Goal: Transaction & Acquisition: Book appointment/travel/reservation

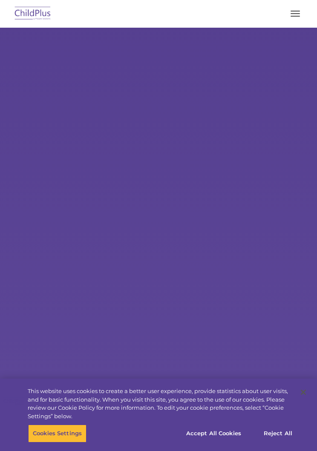
select select "MEDIUM"
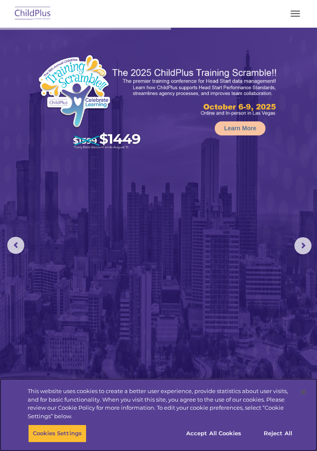
click at [211, 429] on button "Accept All Cookies" at bounding box center [213, 433] width 64 height 18
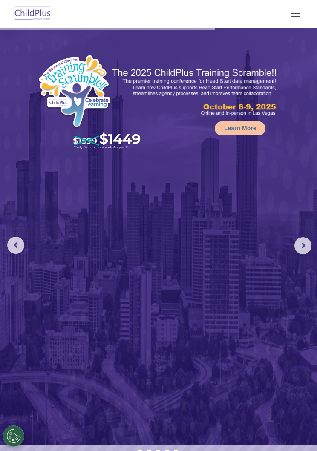
click at [301, 248] on rs-arrow at bounding box center [302, 245] width 17 height 17
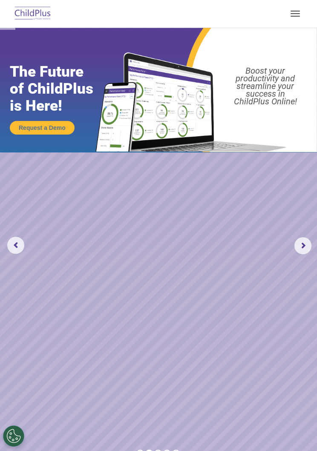
click at [307, 248] on rs-arrow at bounding box center [302, 245] width 17 height 17
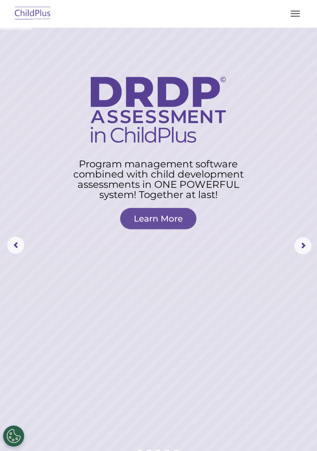
click at [300, 249] on rs-arrow at bounding box center [302, 245] width 17 height 17
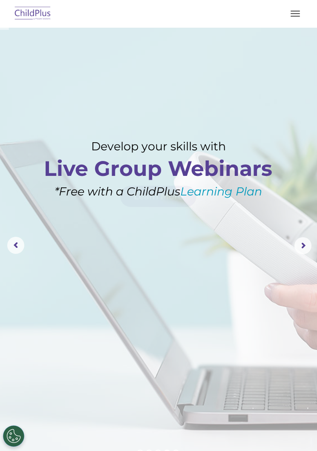
click at [295, 15] on button "button" at bounding box center [295, 14] width 18 height 14
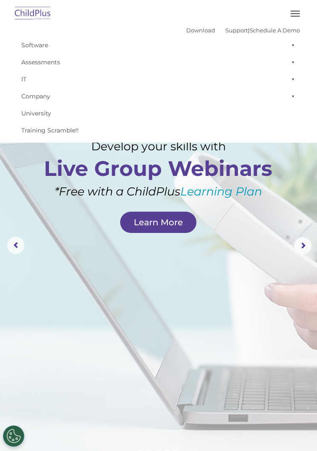
click at [252, 280] on rs-layer at bounding box center [158, 246] width 317 height 436
click at [310, 246] on rs-arrow at bounding box center [302, 245] width 17 height 17
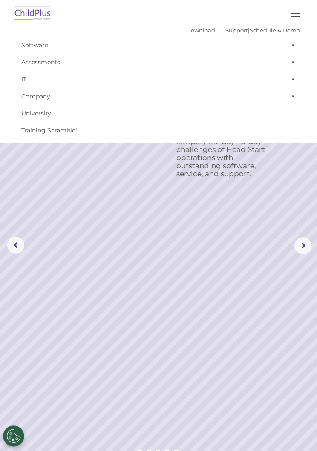
click at [302, 245] on rs-arrow at bounding box center [302, 245] width 17 height 17
click at [306, 242] on rs-arrow at bounding box center [302, 245] width 17 height 17
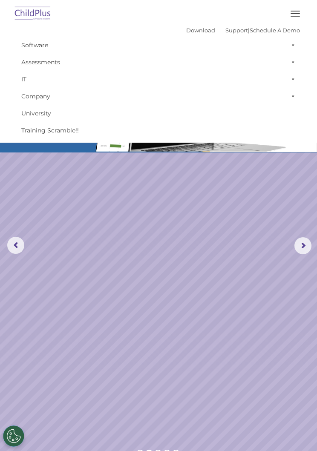
click at [305, 247] on rs-arrow at bounding box center [302, 245] width 17 height 17
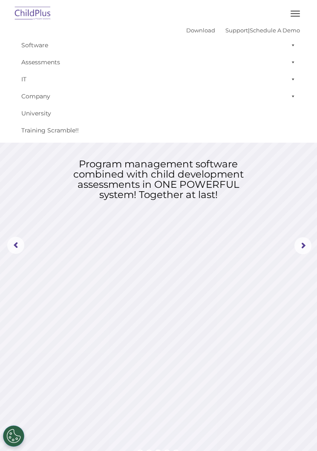
click at [308, 246] on rs-arrow at bounding box center [302, 245] width 17 height 17
click at [305, 247] on rs-arrow at bounding box center [302, 245] width 17 height 17
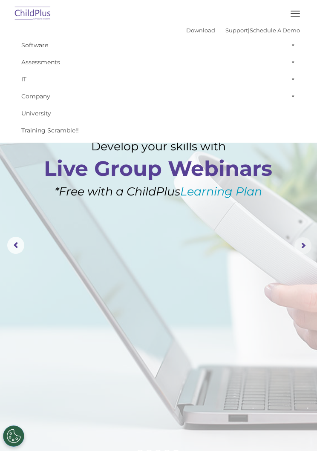
click at [305, 241] on rs-arrow at bounding box center [302, 245] width 17 height 17
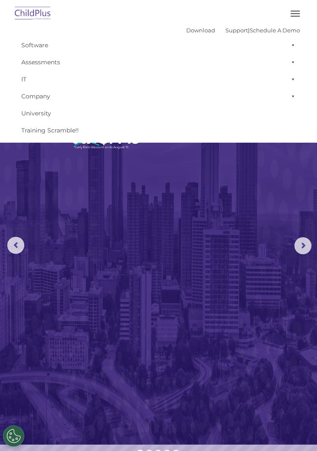
click at [34, 48] on link "Software" at bounding box center [158, 45] width 283 height 17
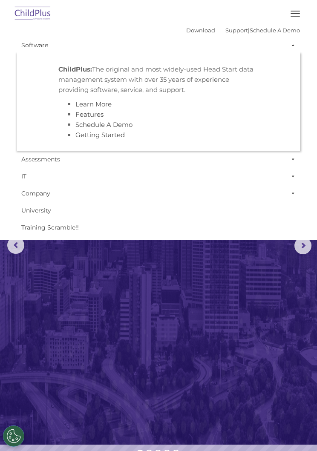
click at [232, 200] on link "Company" at bounding box center [158, 193] width 283 height 17
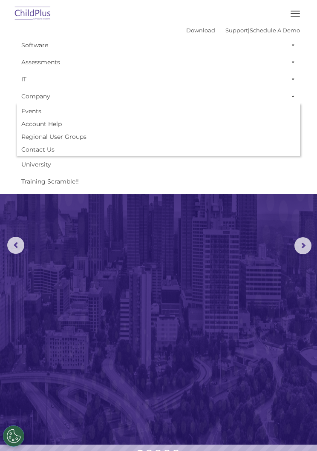
click at [254, 196] on img at bounding box center [158, 236] width 317 height 417
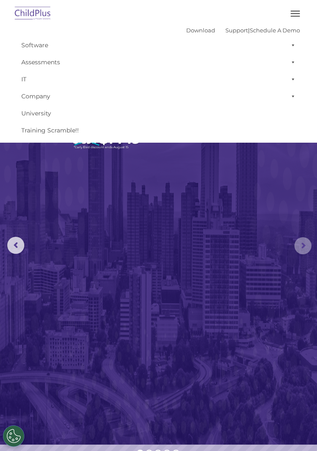
click at [297, 246] on rs-arrow at bounding box center [302, 245] width 17 height 17
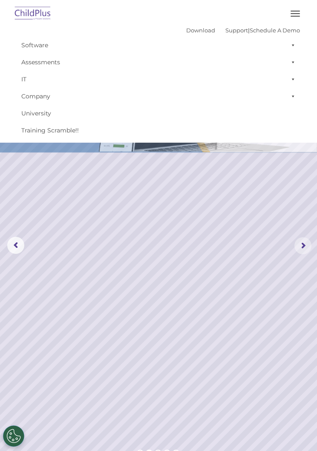
click at [309, 242] on rs-arrow at bounding box center [302, 245] width 17 height 17
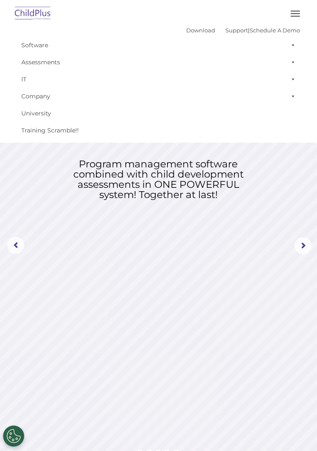
click at [311, 239] on rs-arrow at bounding box center [302, 245] width 17 height 17
click at [308, 244] on rs-arrow at bounding box center [302, 245] width 17 height 17
click at [300, 243] on rs-arrow at bounding box center [302, 245] width 17 height 17
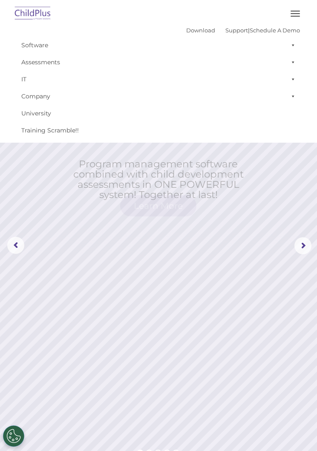
click at [298, 245] on rs-arrow at bounding box center [302, 245] width 17 height 17
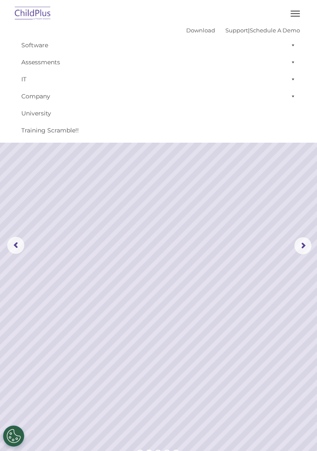
click at [297, 245] on rs-arrow at bounding box center [302, 245] width 17 height 17
click at [301, 244] on rs-arrow at bounding box center [302, 245] width 17 height 17
click at [309, 244] on rs-arrow at bounding box center [302, 245] width 17 height 17
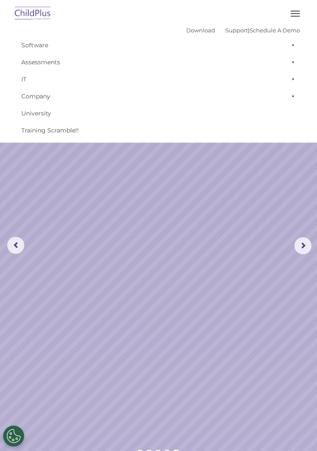
click at [308, 243] on rs-arrow at bounding box center [302, 245] width 17 height 17
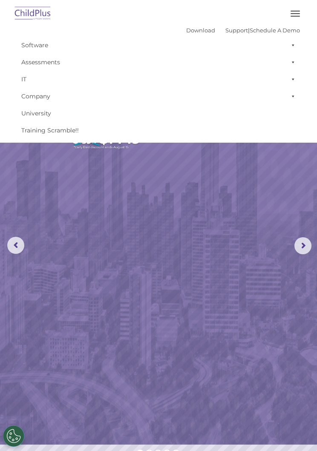
click at [302, 239] on rs-arrow at bounding box center [302, 245] width 17 height 17
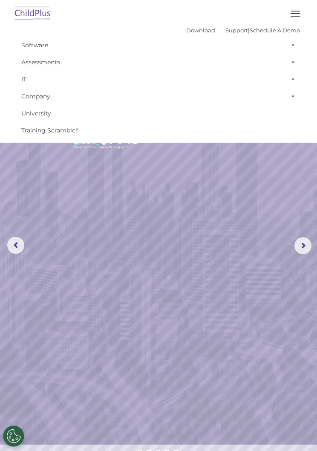
click at [305, 237] on rs-arrow at bounding box center [302, 245] width 17 height 17
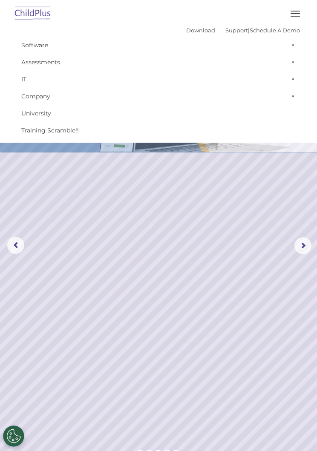
click at [304, 239] on rs-arrow at bounding box center [302, 245] width 17 height 17
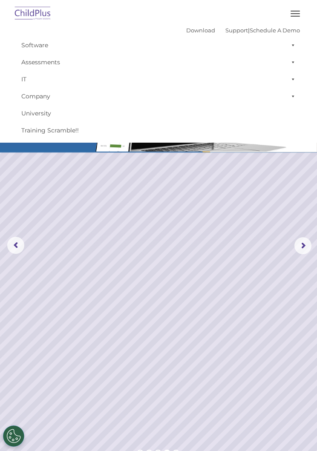
click at [306, 244] on rs-arrow at bounding box center [302, 245] width 17 height 17
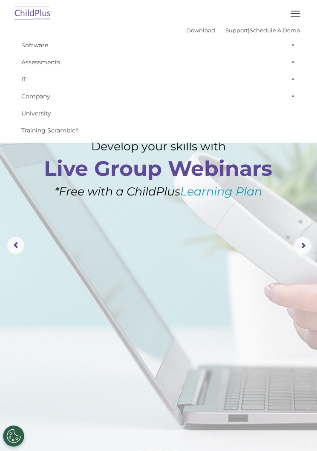
click at [309, 240] on rs-arrow at bounding box center [302, 245] width 17 height 17
click at [308, 240] on rs-arrow at bounding box center [302, 245] width 17 height 17
click at [308, 242] on rs-arrow at bounding box center [302, 245] width 17 height 17
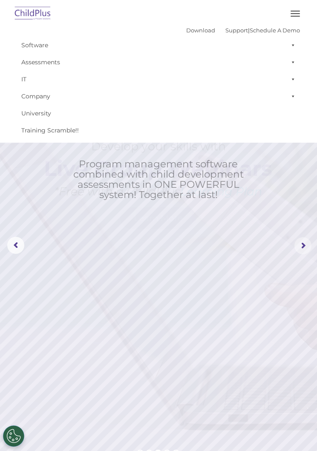
click at [302, 241] on rs-arrow at bounding box center [302, 245] width 17 height 17
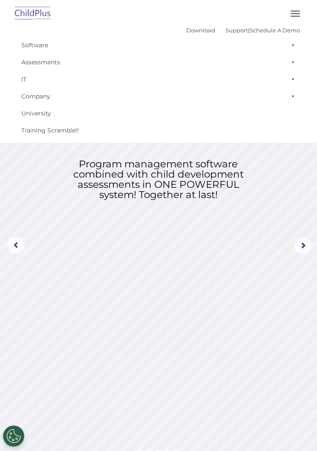
click at [306, 244] on rs-arrow at bounding box center [302, 245] width 17 height 17
click at [311, 253] on rs-arrow at bounding box center [302, 245] width 17 height 17
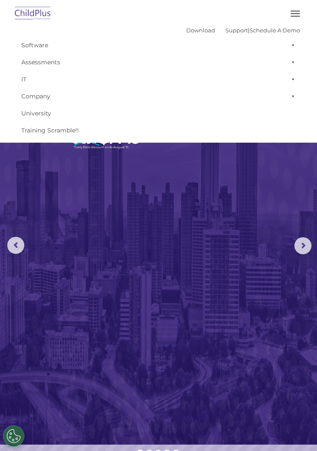
click at [287, 32] on link "Schedule A Demo" at bounding box center [274, 30] width 50 height 7
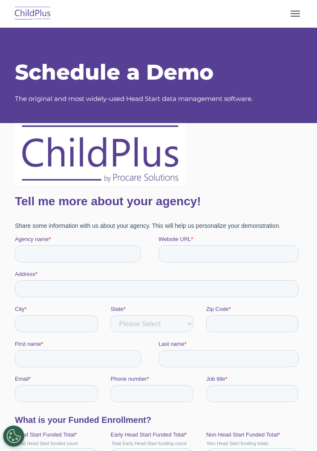
click at [39, 11] on img at bounding box center [33, 14] width 40 height 20
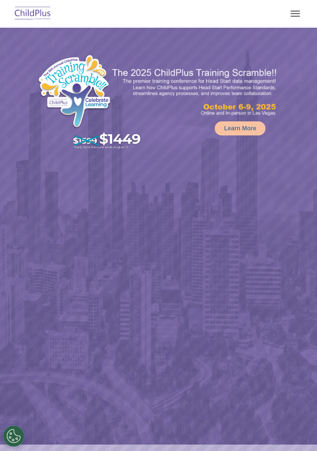
select select "MEDIUM"
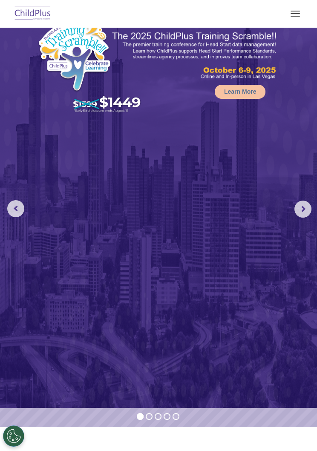
scroll to position [33, 0]
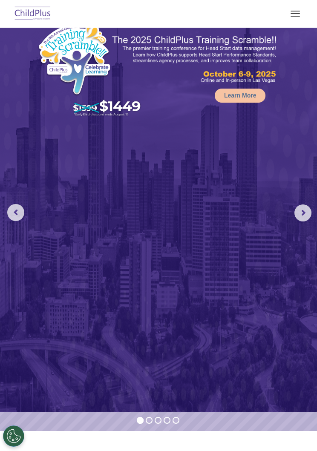
click at [308, 211] on rs-arrow at bounding box center [302, 212] width 17 height 17
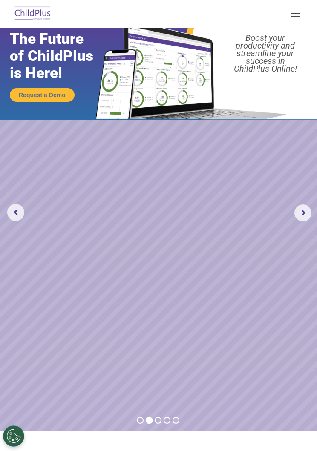
click at [309, 214] on rs-arrow at bounding box center [302, 212] width 17 height 17
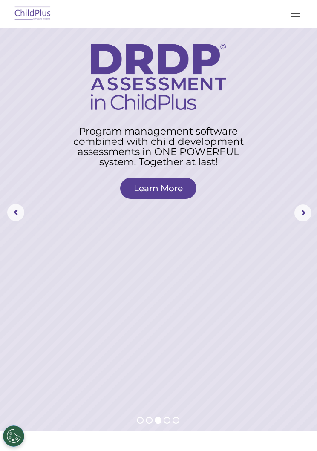
click at [307, 210] on rs-arrow at bounding box center [302, 212] width 17 height 17
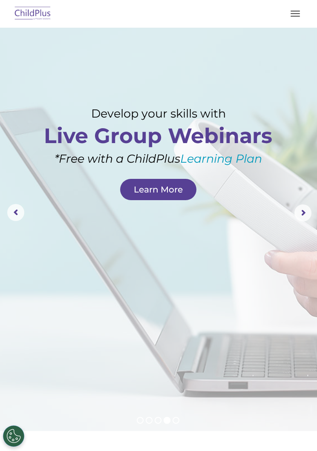
click at [301, 214] on rs-arrow at bounding box center [302, 212] width 17 height 17
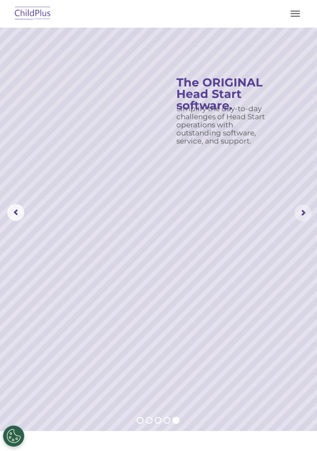
click at [309, 210] on rs-arrow at bounding box center [302, 212] width 17 height 17
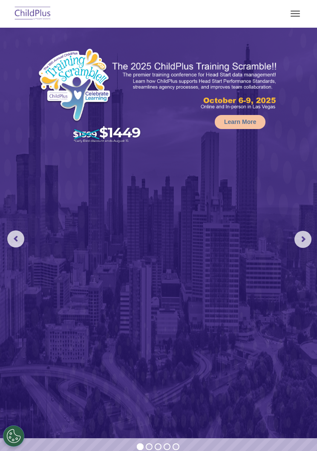
scroll to position [0, 0]
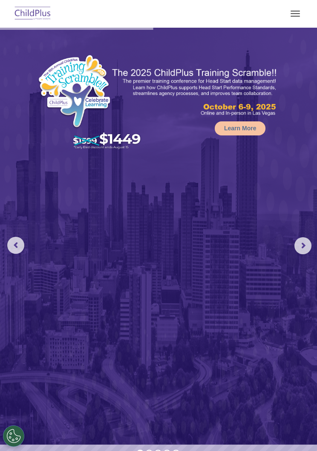
click at [298, 13] on button "button" at bounding box center [295, 14] width 18 height 14
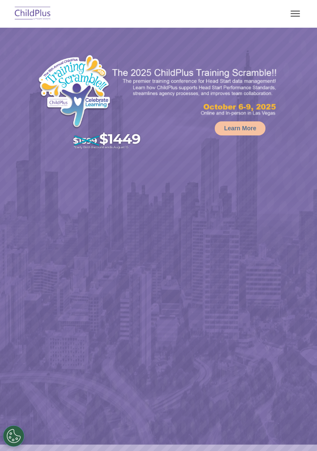
select select "MEDIUM"
